Goal: Task Accomplishment & Management: Manage account settings

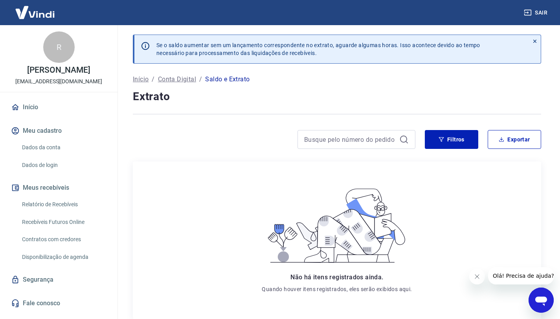
scroll to position [49, 0]
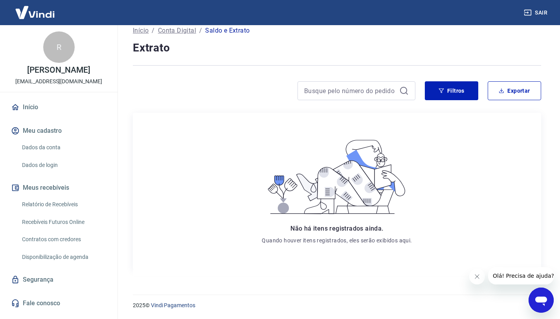
click at [56, 203] on link "Relatório de Recebíveis" at bounding box center [63, 205] width 89 height 16
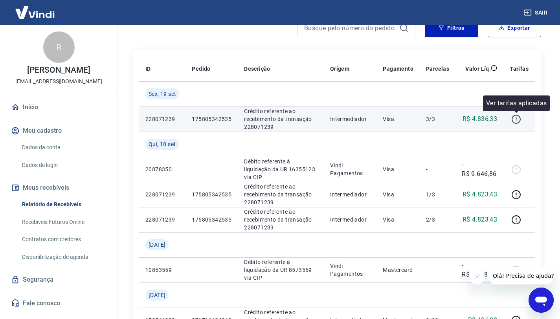
scroll to position [80, 0]
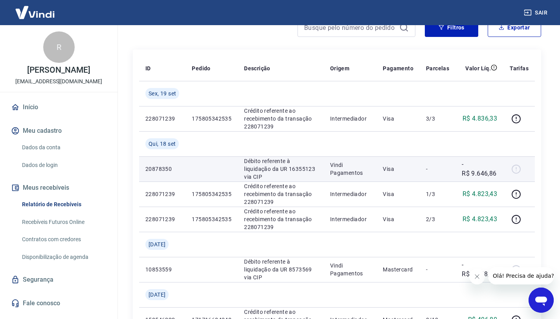
click at [516, 168] on div at bounding box center [519, 169] width 19 height 13
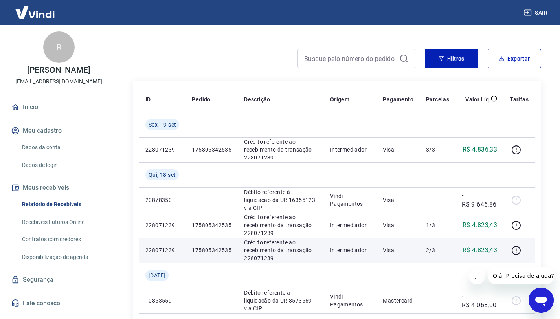
scroll to position [48, 0]
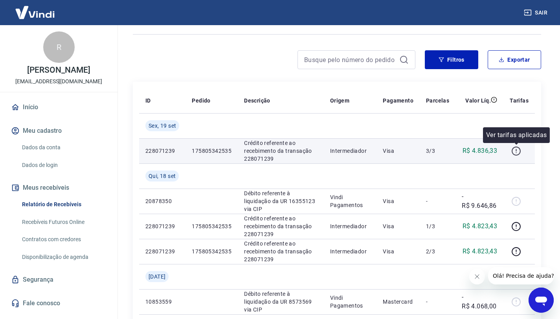
click at [519, 151] on icon "button" at bounding box center [516, 151] width 10 height 10
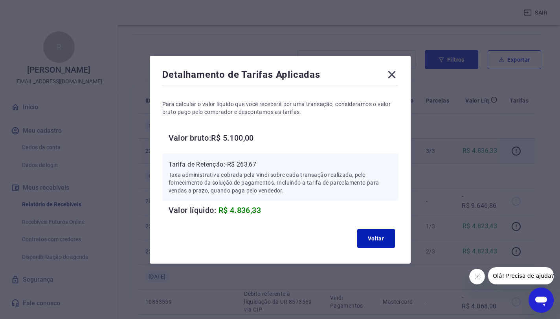
click at [395, 78] on icon at bounding box center [392, 74] width 13 height 13
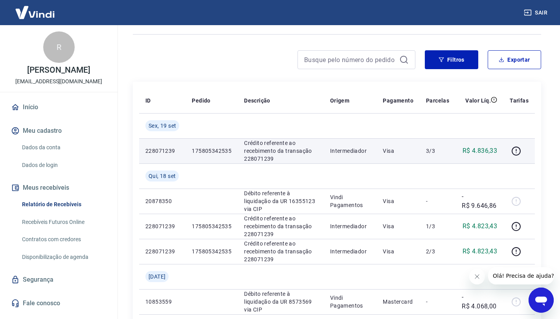
click at [225, 153] on p "175805342535" at bounding box center [212, 151] width 40 height 8
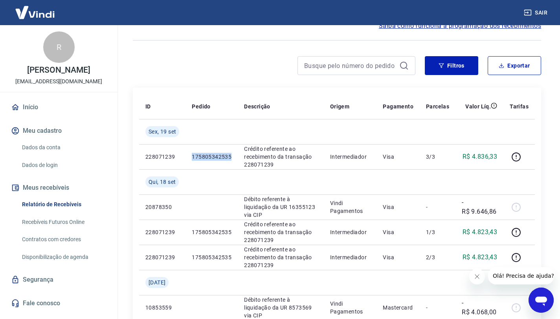
scroll to position [41, 0]
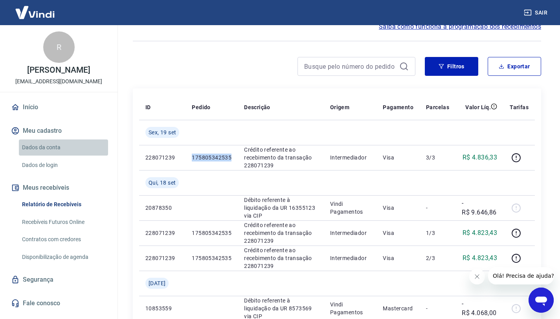
click at [41, 147] on link "Dados da conta" at bounding box center [63, 148] width 89 height 16
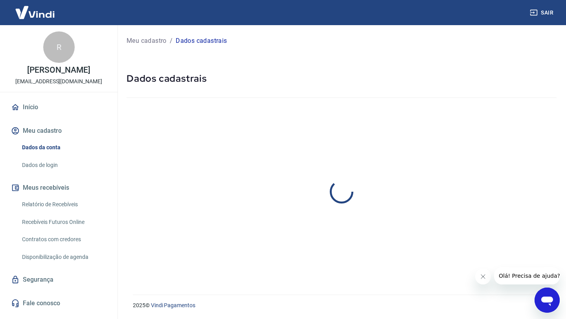
select select "RS"
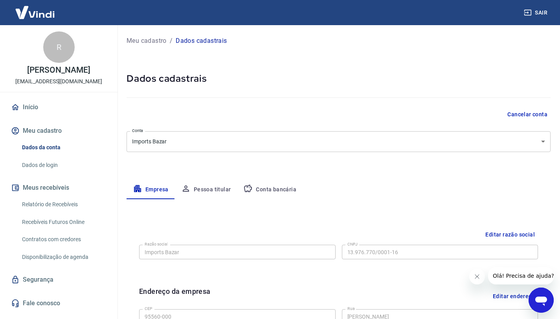
scroll to position [111, 0]
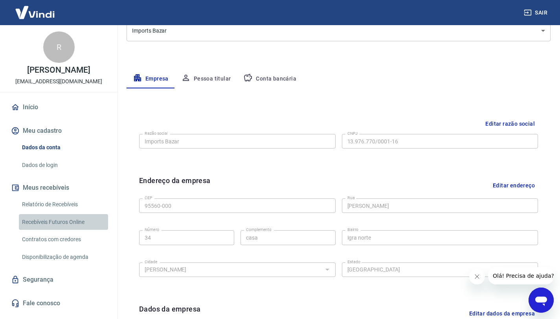
click at [67, 222] on link "Recebíveis Futuros Online" at bounding box center [63, 222] width 89 height 16
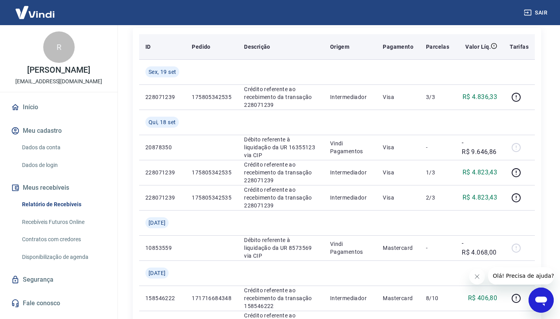
scroll to position [101, 0]
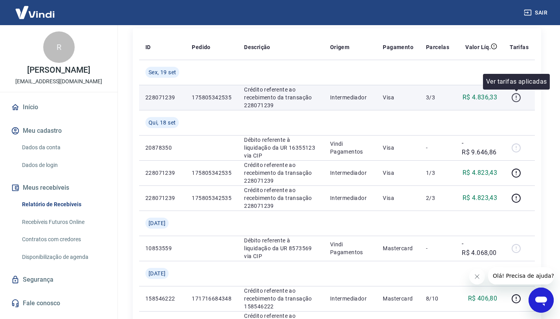
click at [516, 97] on icon "button" at bounding box center [516, 98] width 10 height 10
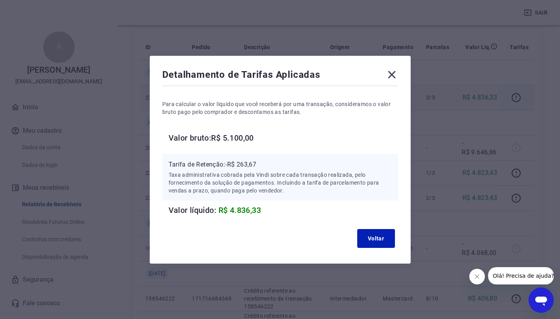
click at [395, 74] on icon at bounding box center [391, 74] width 7 height 7
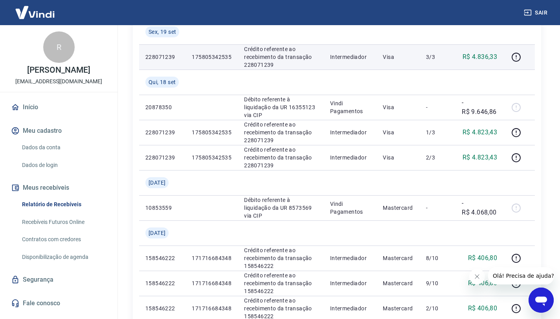
scroll to position [143, 0]
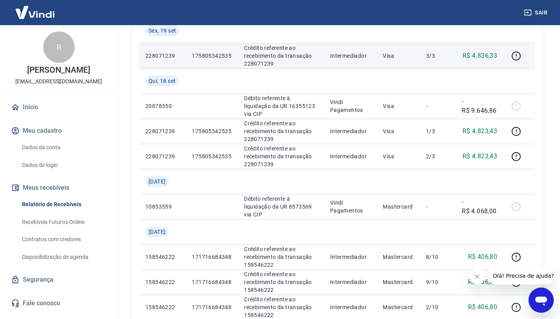
click at [71, 256] on link "Disponibilização de agenda" at bounding box center [63, 257] width 89 height 16
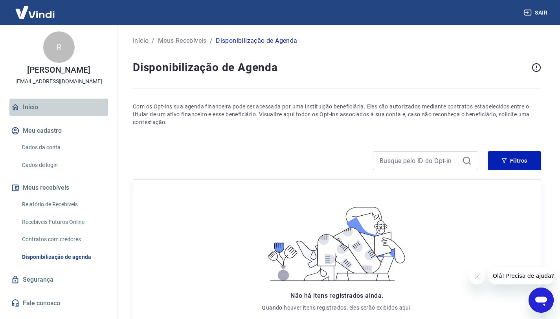
click at [32, 104] on link "Início" at bounding box center [58, 107] width 99 height 17
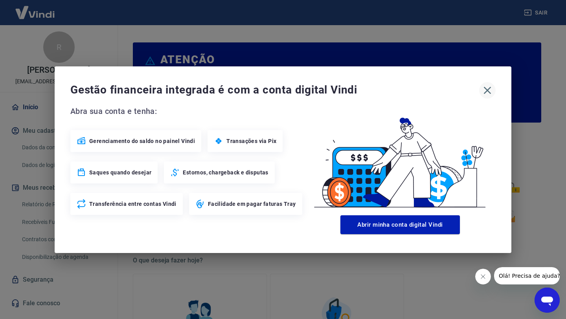
click at [488, 85] on icon "button" at bounding box center [487, 90] width 13 height 13
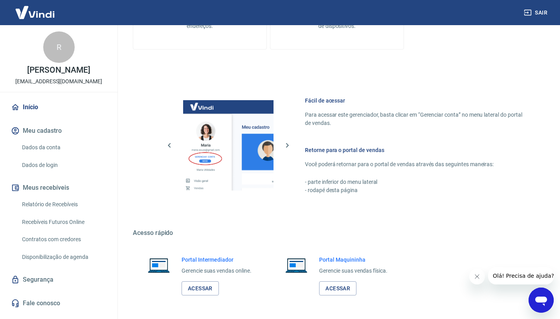
scroll to position [391, 0]
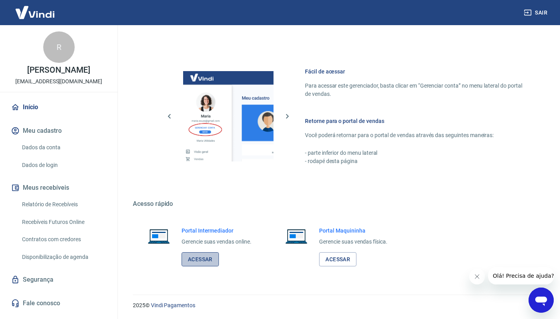
click at [208, 259] on link "Acessar" at bounding box center [200, 259] width 37 height 15
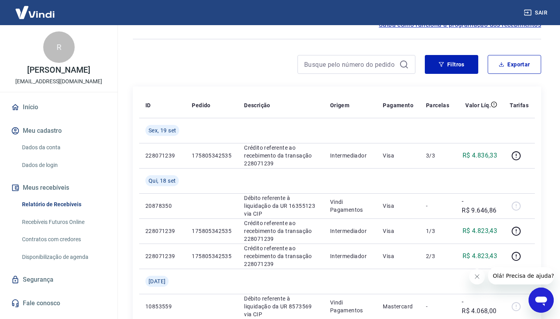
scroll to position [42, 0]
click at [62, 206] on link "Relatório de Recebíveis" at bounding box center [63, 205] width 89 height 16
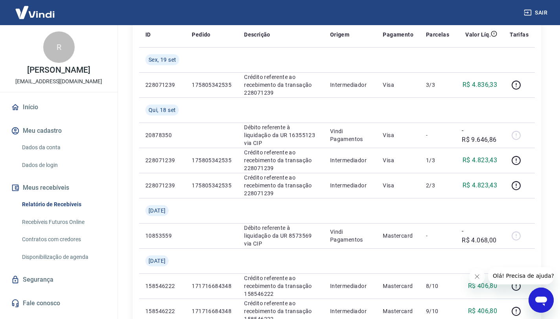
scroll to position [110, 0]
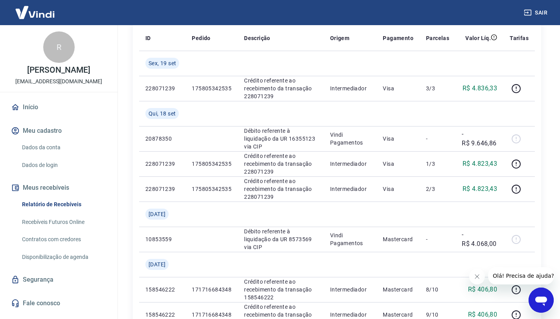
click at [544, 306] on icon "Abrir janela de mensagens" at bounding box center [541, 300] width 14 height 14
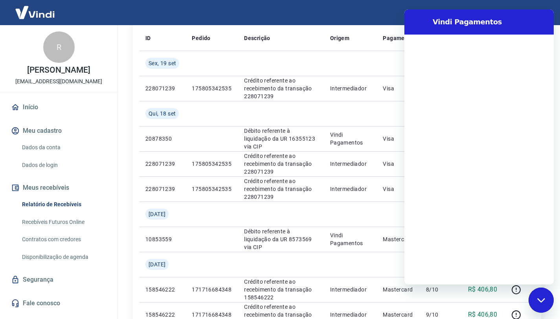
scroll to position [0, 0]
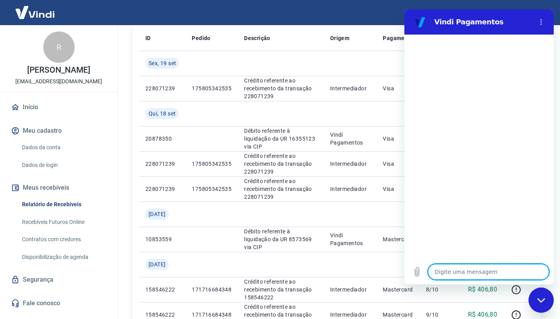
type textarea "o"
type textarea "x"
type textarea "oi"
type textarea "x"
type textarea "oii"
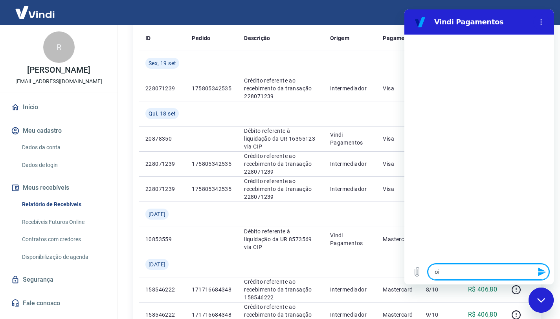
type textarea "x"
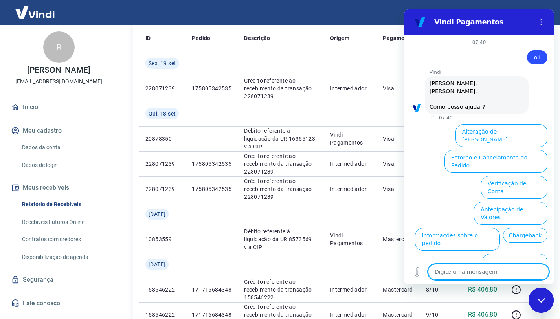
scroll to position [18, 0]
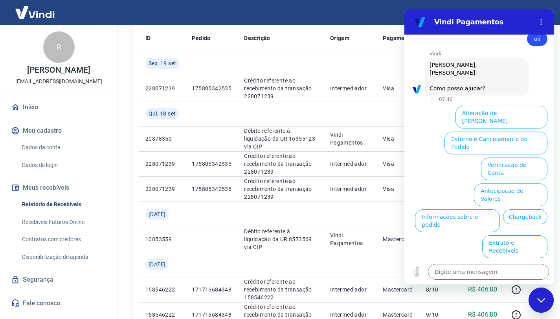
click at [542, 304] on div "Fechar janela de mensagens" at bounding box center [541, 301] width 24 height 24
type textarea "x"
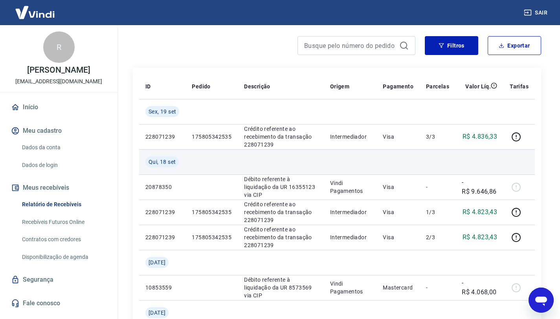
scroll to position [0, 0]
